Goal: Transaction & Acquisition: Subscribe to service/newsletter

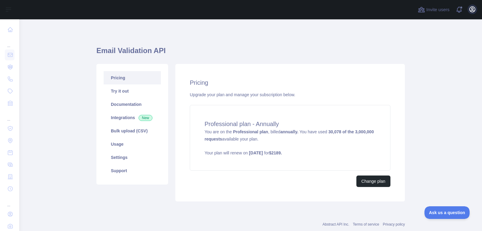
scroll to position [14, 0]
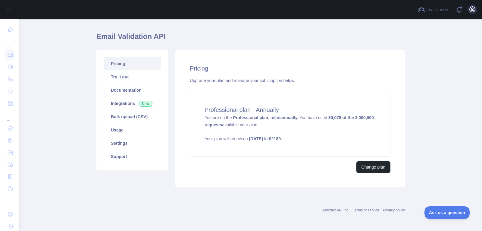
click at [475, 7] on icon "button" at bounding box center [471, 9] width 7 height 7
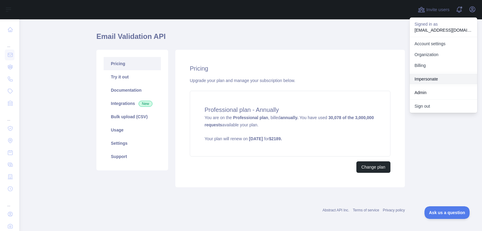
click at [439, 75] on link "Impersonate" at bounding box center [442, 78] width 67 height 11
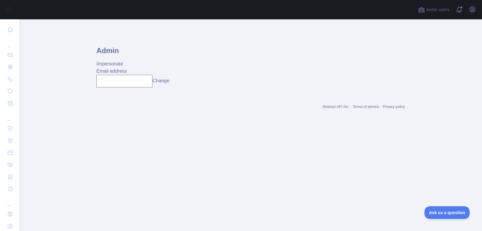
click at [104, 88] on div "Admin Impersonate Email address Change" at bounding box center [250, 63] width 308 height 58
click at [108, 80] on input "text" at bounding box center [124, 81] width 56 height 13
paste input "**********"
type input "**********"
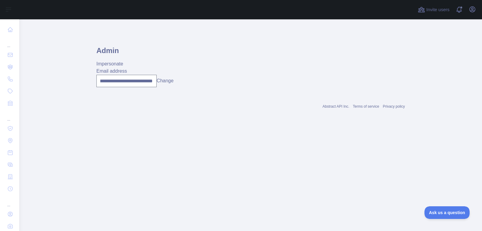
scroll to position [0, 0]
click at [164, 79] on button "Change" at bounding box center [165, 80] width 17 height 7
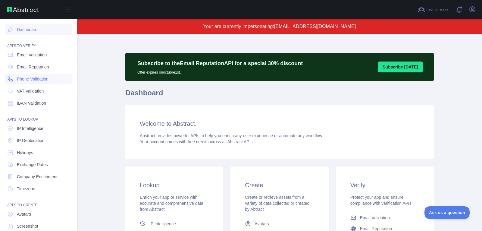
click at [48, 79] on span "Phone Validation" at bounding box center [33, 79] width 32 height 6
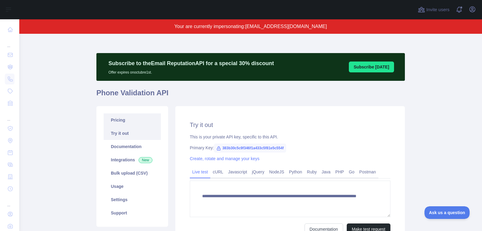
click at [152, 117] on link "Pricing" at bounding box center [132, 119] width 57 height 13
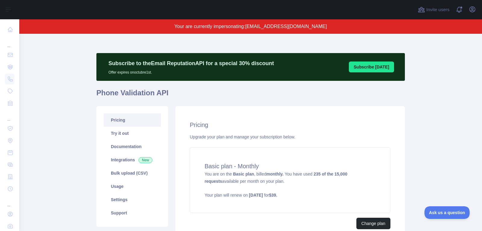
click at [277, 194] on strong "$ 39 ." at bounding box center [273, 194] width 8 height 5
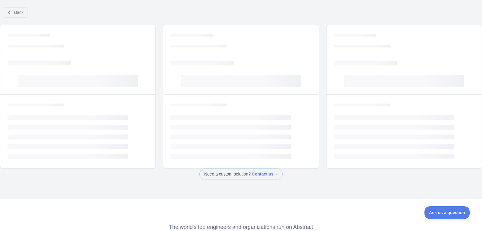
click at [294, 194] on div "Back Loading... Loading... Loading... Loading... Loading... Loading... Loading.…" at bounding box center [241, 115] width 482 height 231
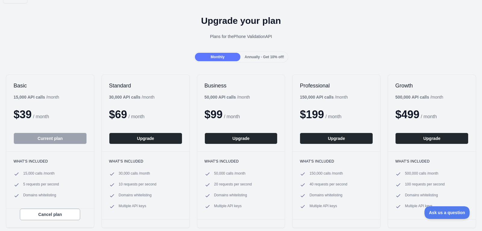
scroll to position [11, 0]
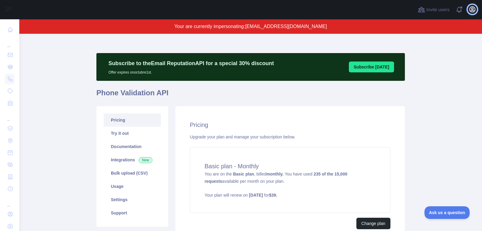
click at [470, 9] on icon "button" at bounding box center [471, 9] width 7 height 7
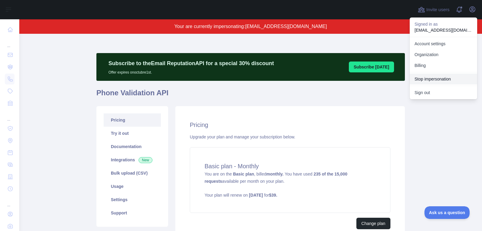
click at [452, 81] on button "Stop impersonation" at bounding box center [442, 78] width 67 height 11
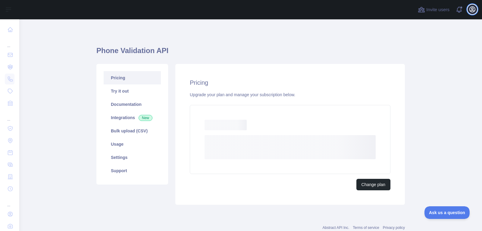
click at [471, 7] on icon "button" at bounding box center [471, 9] width 7 height 7
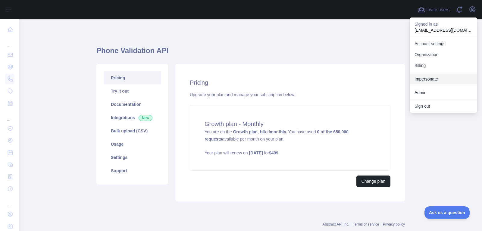
click at [427, 78] on link "Impersonate" at bounding box center [442, 78] width 67 height 11
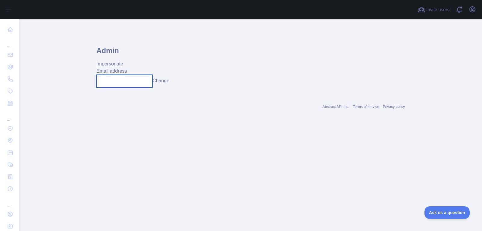
click at [132, 81] on input "text" at bounding box center [124, 81] width 56 height 13
paste input "**********"
type input "**********"
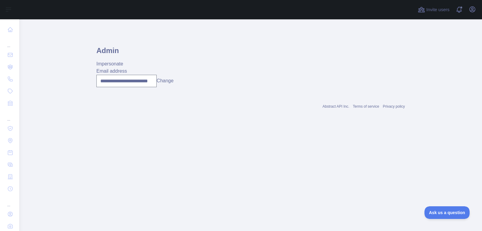
click at [166, 81] on button "Change" at bounding box center [165, 80] width 17 height 7
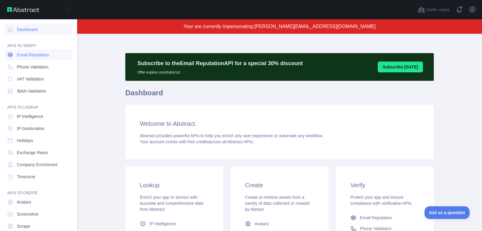
click at [17, 57] on span "Email Reputation" at bounding box center [33, 55] width 32 height 6
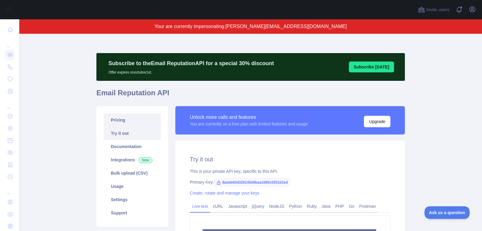
click at [150, 123] on link "Pricing" at bounding box center [132, 119] width 57 height 13
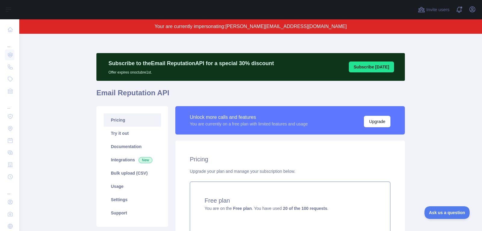
click at [300, 197] on h4 "Free plan" at bounding box center [289, 200] width 171 height 8
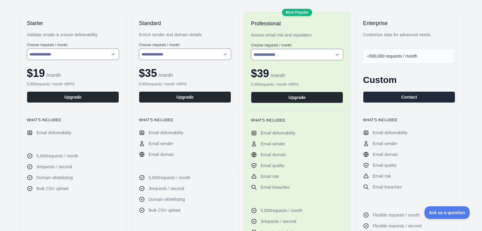
scroll to position [103, 0]
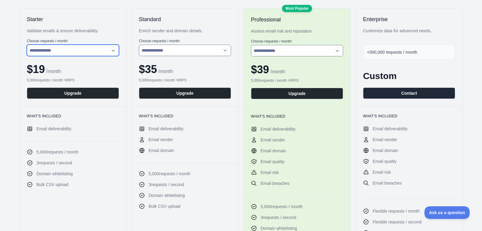
click at [118, 48] on select "**********" at bounding box center [73, 50] width 92 height 11
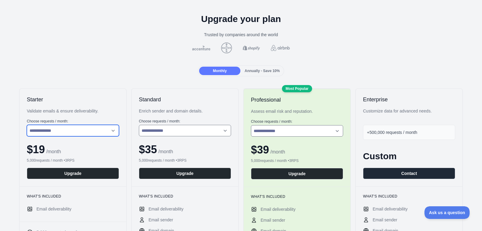
scroll to position [0, 0]
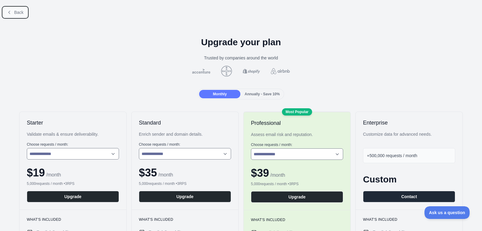
click at [9, 15] on button "Back" at bounding box center [15, 12] width 24 height 10
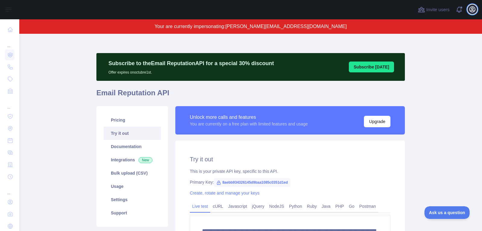
click at [473, 14] on button "Open user menu" at bounding box center [472, 10] width 10 height 10
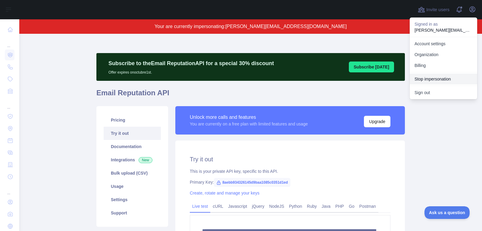
click at [442, 79] on button "Stop impersonation" at bounding box center [442, 78] width 67 height 11
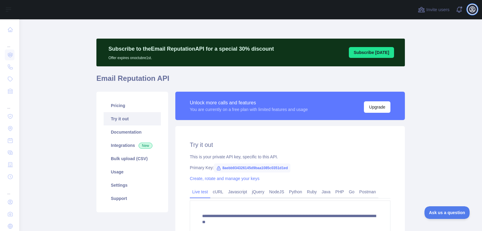
click at [470, 10] on icon "button" at bounding box center [471, 9] width 7 height 7
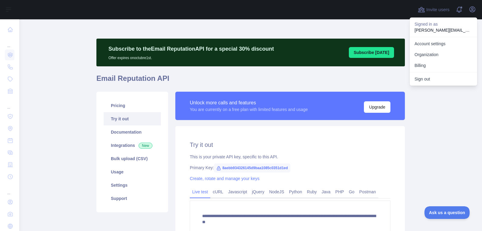
type textarea "**********"
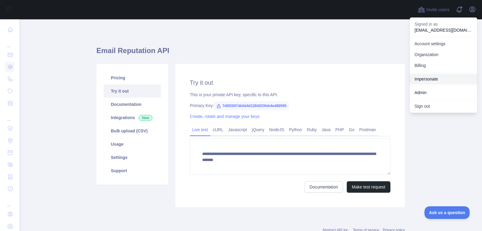
click at [450, 76] on link "Impersonate" at bounding box center [442, 78] width 67 height 11
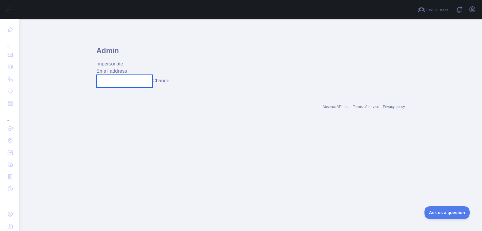
click at [135, 75] on input "text" at bounding box center [124, 81] width 56 height 13
paste input "**********"
type input "**********"
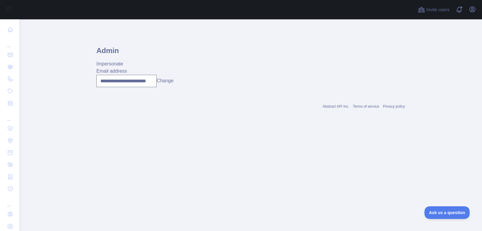
click at [166, 81] on button "Change" at bounding box center [165, 80] width 17 height 7
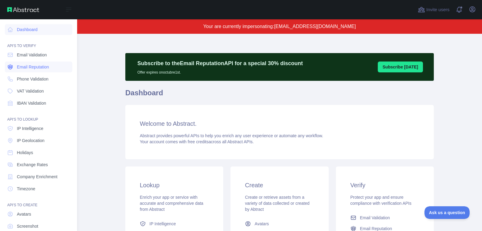
click at [19, 67] on span "Email Reputation" at bounding box center [33, 67] width 32 height 6
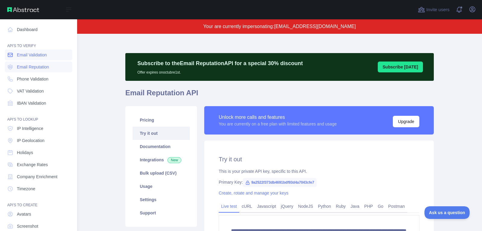
click at [21, 57] on span "Email Validation" at bounding box center [32, 55] width 30 height 6
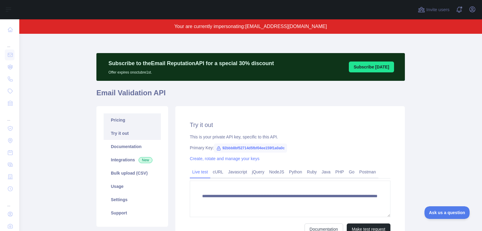
click at [136, 120] on link "Pricing" at bounding box center [132, 119] width 57 height 13
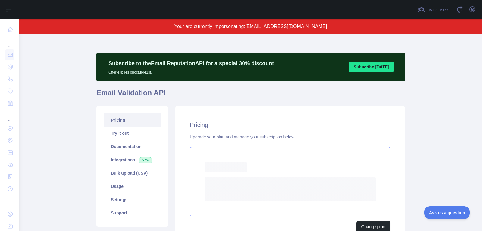
click at [262, 172] on div "Loading..." at bounding box center [289, 167] width 171 height 11
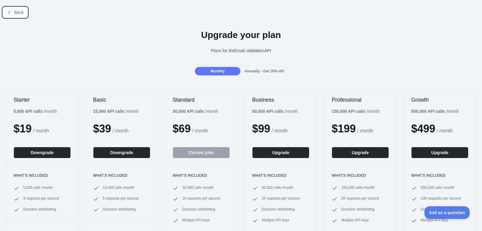
click at [13, 11] on button "Back" at bounding box center [15, 12] width 24 height 10
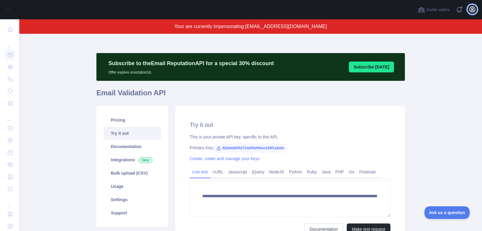
click at [471, 8] on icon "button" at bounding box center [471, 9] width 7 height 7
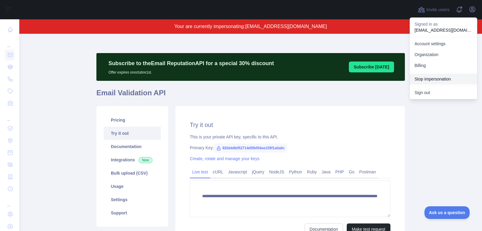
click at [449, 77] on button "Stop impersonation" at bounding box center [442, 78] width 67 height 11
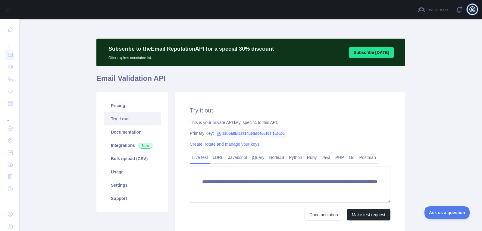
click at [473, 9] on icon "button" at bounding box center [471, 9] width 7 height 7
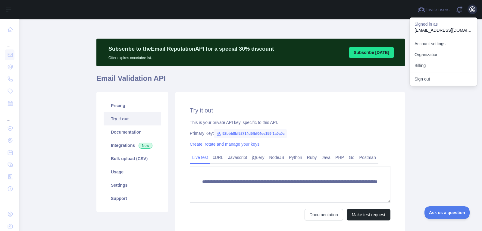
type textarea "**********"
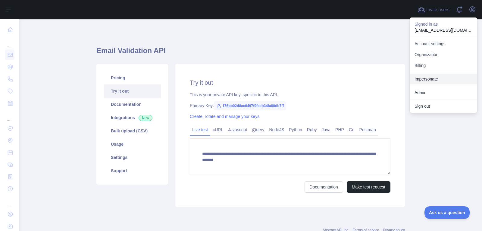
click at [452, 76] on link "Impersonate" at bounding box center [442, 78] width 67 height 11
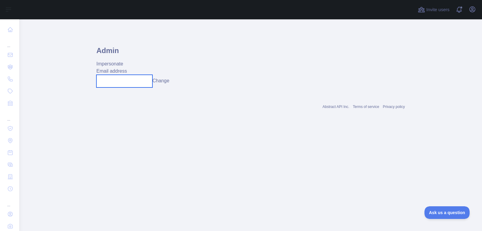
click at [136, 80] on input "text" at bounding box center [124, 81] width 56 height 13
paste input "**********"
type input "**********"
click at [159, 84] on button "Change" at bounding box center [160, 80] width 17 height 7
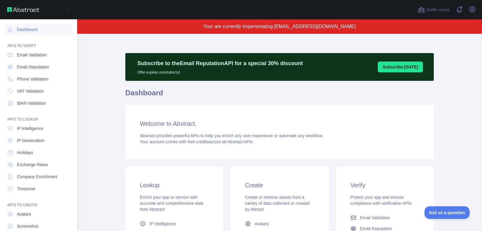
click at [33, 47] on div "API'S TO VERIFY" at bounding box center [38, 42] width 67 height 12
click at [33, 55] on span "Email Validation" at bounding box center [32, 55] width 30 height 6
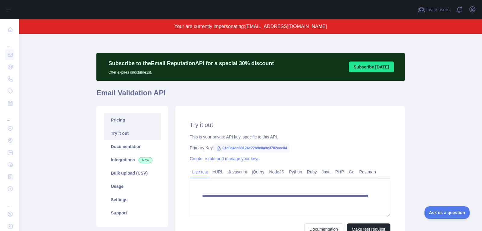
click at [134, 119] on link "Pricing" at bounding box center [132, 119] width 57 height 13
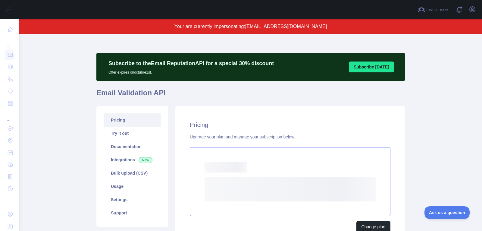
click at [264, 169] on div "Loading..." at bounding box center [289, 167] width 171 height 11
